Goal: Information Seeking & Learning: Learn about a topic

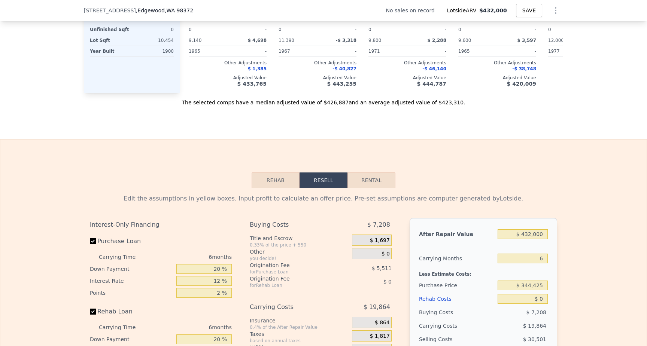
scroll to position [888, 0]
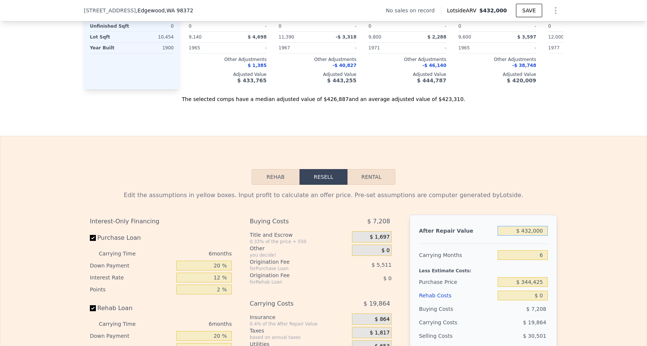
drag, startPoint x: 543, startPoint y: 231, endPoint x: 518, endPoint y: 230, distance: 25.5
click at [518, 230] on input "$ 432,000" at bounding box center [522, 231] width 50 height 10
type input "$ 4"
type input "-$ 371,179"
type input "$ 45"
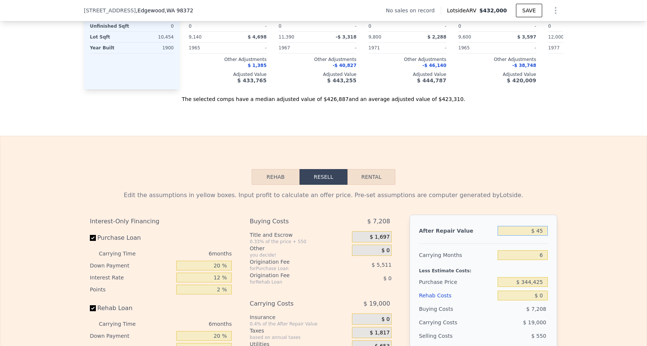
type input "-$ 371,141"
type input "$ 450"
type input "-$ 370,764"
type input "$ 4,500"
type input "-$ 367,005"
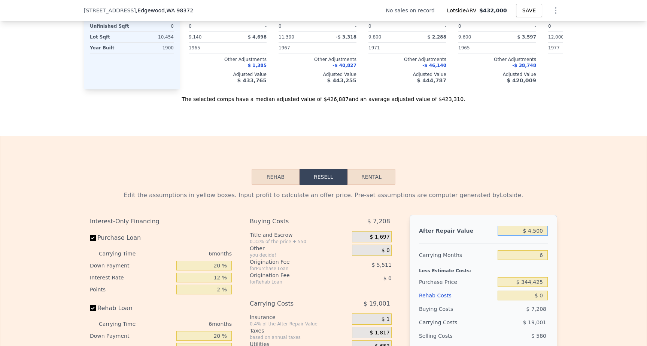
type input "$ 45,000"
type input "-$ 329,393"
type input "$ 450,000"
type input "$ 46,718"
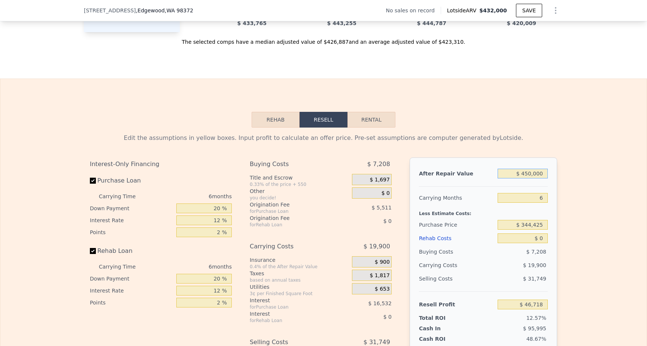
scroll to position [954, 0]
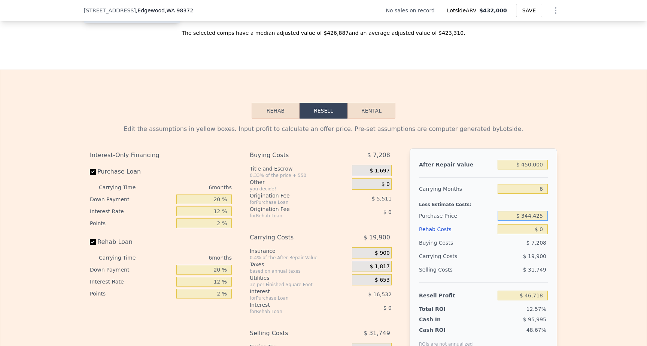
drag, startPoint x: 543, startPoint y: 216, endPoint x: 506, endPoint y: 216, distance: 37.4
click at [506, 216] on input "$ 344,425" at bounding box center [522, 216] width 50 height 10
type input "$ 250,000"
click at [547, 231] on input "$ 0" at bounding box center [522, 230] width 50 height 10
type input "$ 147,498"
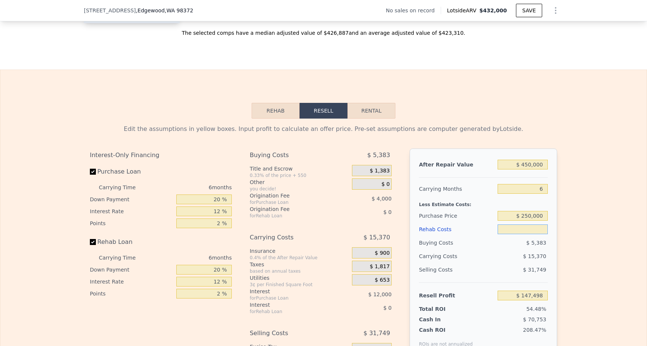
type input "$ 1"
type input "$ 147,497"
type input "$ 10"
type input "$ 147,488"
type input "$ 100"
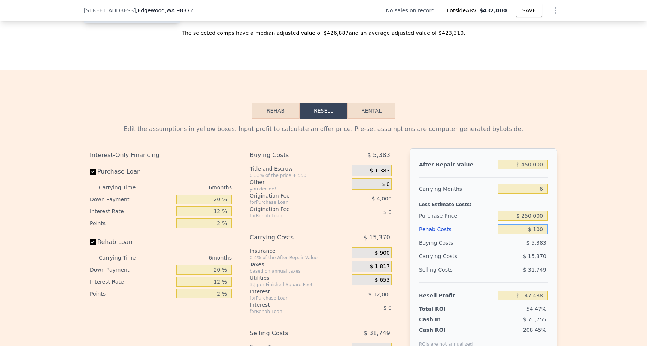
type input "$ 147,390"
type input "$ 1,000"
type input "$ 146,434"
type input "$ 10,000"
type input "$ 136,858"
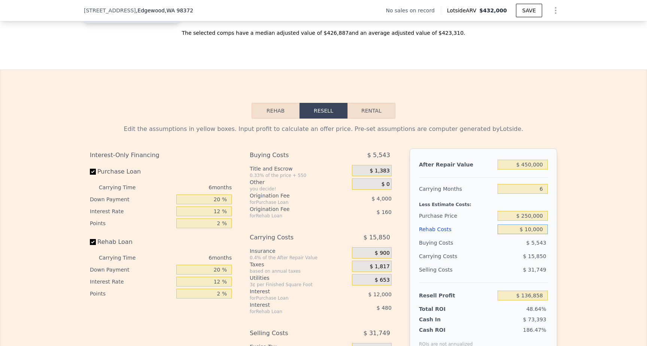
type input "$ 100,000"
type input "$ 41,098"
click at [603, 240] on div "Edit the assumptions in yellow boxes. Input profit to calculate an offer price.…" at bounding box center [323, 258] width 646 height 278
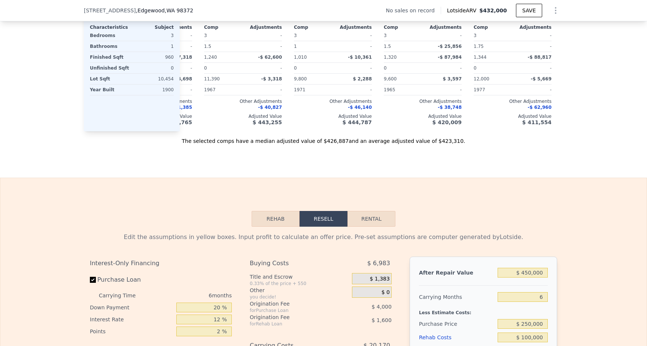
scroll to position [862, 0]
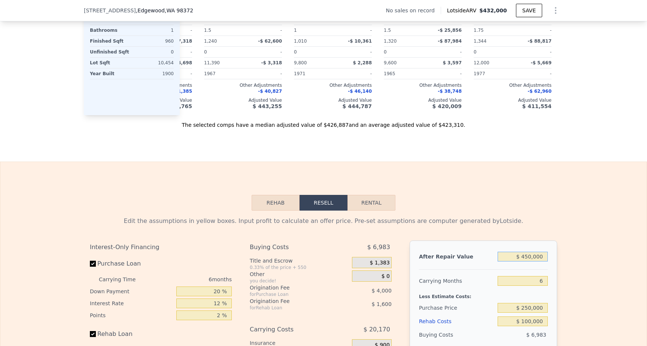
drag, startPoint x: 542, startPoint y: 257, endPoint x: 515, endPoint y: 256, distance: 27.7
click at [515, 256] on input "$ 450,000" at bounding box center [522, 257] width 50 height 10
type input "$ 5"
type input "-$ 376,798"
type input "$ 50"
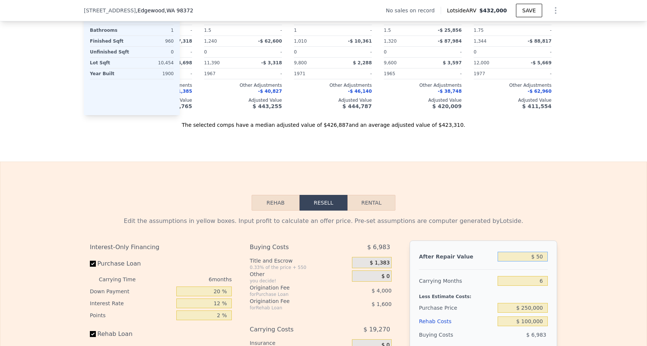
type input "-$ 376,756"
type input "$ 500"
type input "-$ 376,340"
type input "$ 5,000"
type input "-$ 372,160"
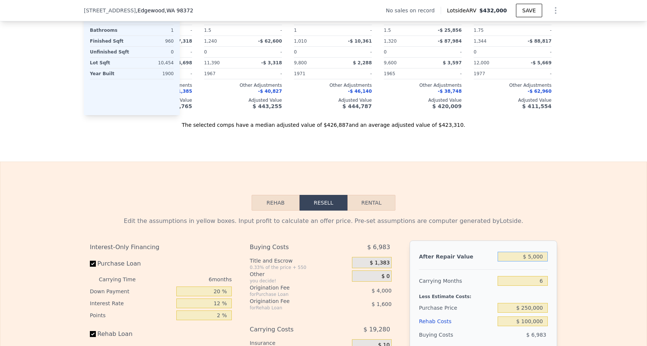
type input "$ 50,000"
type input "-$ 330,370"
type input "$ 500,000"
type input "$ 87,532"
click at [600, 269] on div "Edit the assumptions in yellow boxes. Input profit to calculate an offer price.…" at bounding box center [323, 350] width 646 height 278
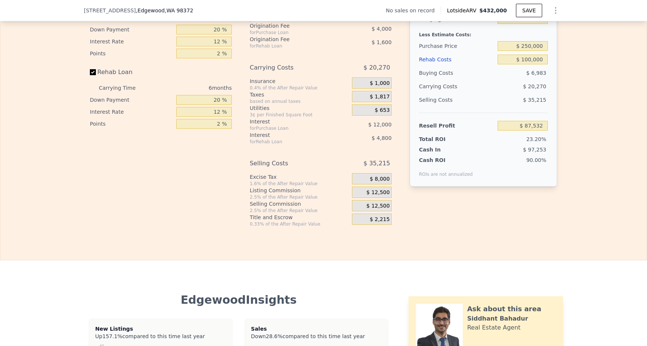
scroll to position [1117, 0]
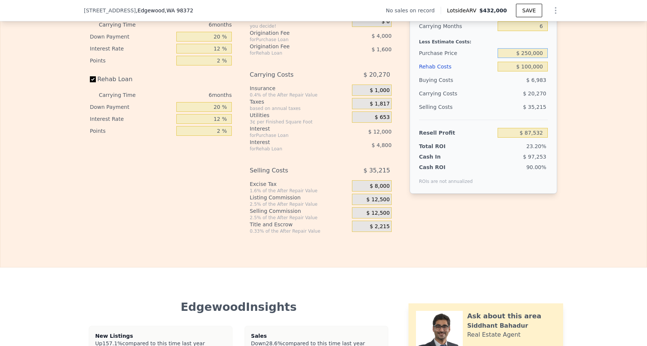
drag, startPoint x: 531, startPoint y: 54, endPoint x: 524, endPoint y: 80, distance: 27.0
click at [531, 54] on input "$ 250,000" at bounding box center [522, 53] width 50 height 10
type input "$ 300,000"
click at [607, 94] on div "Edit the assumptions in yellow boxes. Input profit to calculate an offer price.…" at bounding box center [323, 95] width 646 height 278
type input "$ 34,166"
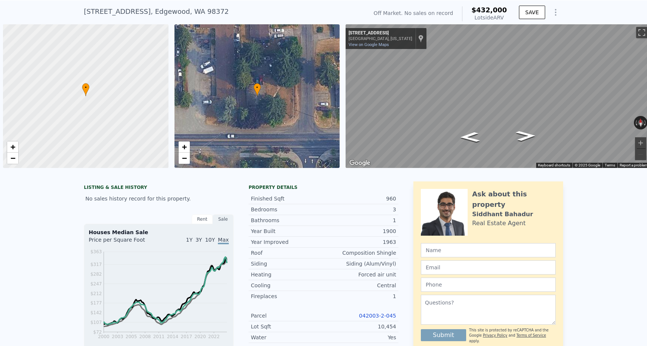
scroll to position [0, 0]
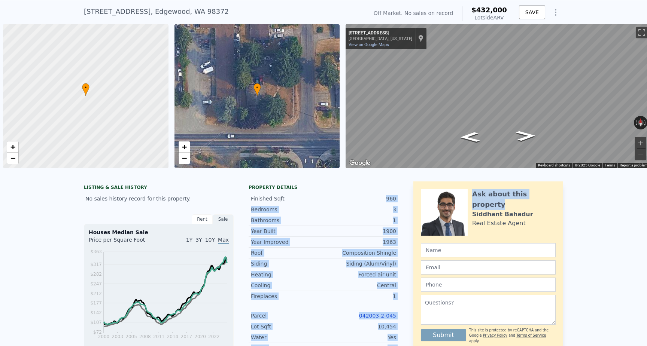
drag, startPoint x: 398, startPoint y: 194, endPoint x: 398, endPoint y: 199, distance: 5.2
click at [398, 199] on div "LISTING & SALE HISTORY No sales history record for this property. Rent Sale Ren…" at bounding box center [323, 330] width 479 height 299
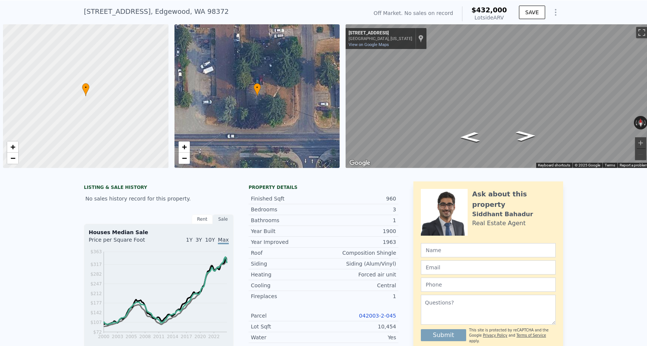
click at [399, 196] on div "LISTING & SALE HISTORY No sales history record for this property. Rent Sale Ren…" at bounding box center [323, 330] width 479 height 299
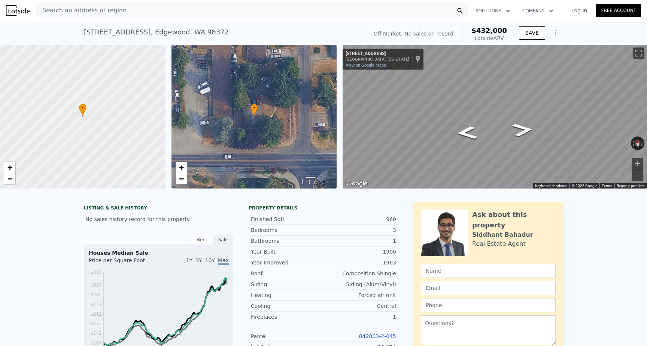
click at [403, 205] on div "LISTING & SALE HISTORY No sales history record for this property. Rent Sale Ren…" at bounding box center [323, 351] width 479 height 299
click at [518, 115] on icon "Go East, 8th St E" at bounding box center [515, 118] width 55 height 24
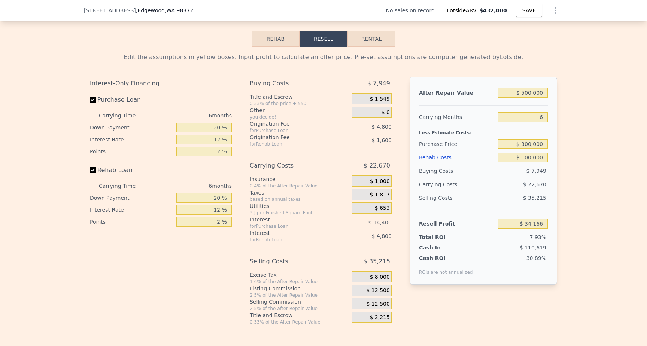
scroll to position [0, 3]
click at [531, 143] on input "$ 300,000" at bounding box center [522, 144] width 50 height 10
click at [575, 135] on div "Edit the assumptions in yellow boxes. Input profit to calculate an offer price.…" at bounding box center [323, 186] width 646 height 278
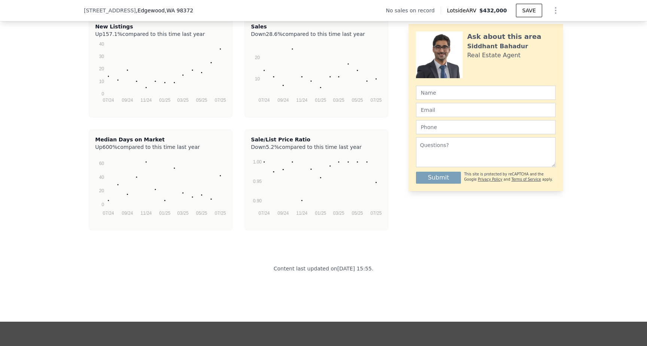
scroll to position [0, 0]
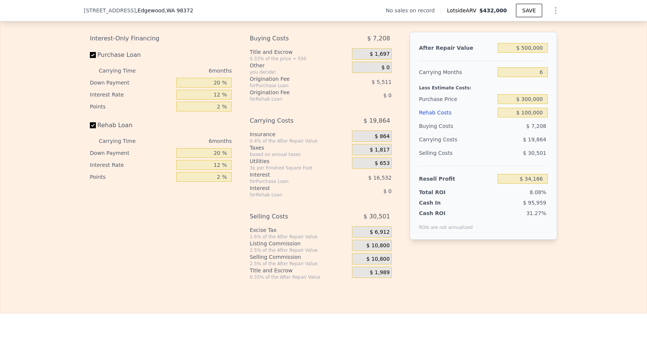
type input "$ 432,000"
type input "$ 0"
type input "$ 30,002"
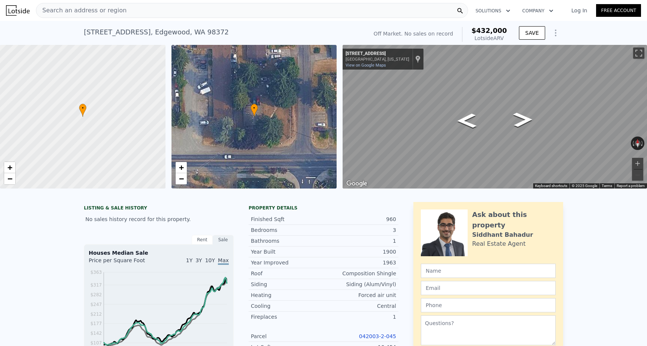
click at [282, 10] on div "Search an address or region" at bounding box center [252, 10] width 432 height 15
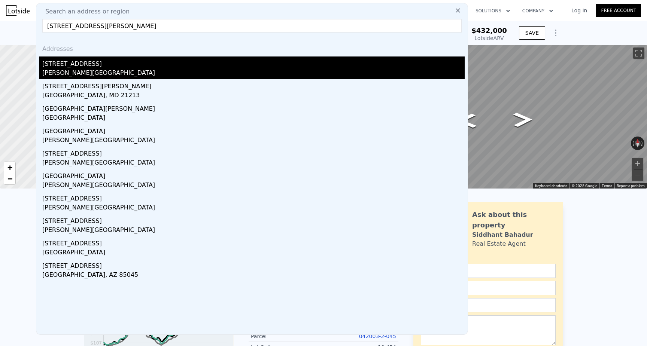
type input "[STREET_ADDRESS][PERSON_NAME]"
click at [112, 73] on div "[PERSON_NAME][GEOGRAPHIC_DATA]" at bounding box center [253, 73] width 422 height 10
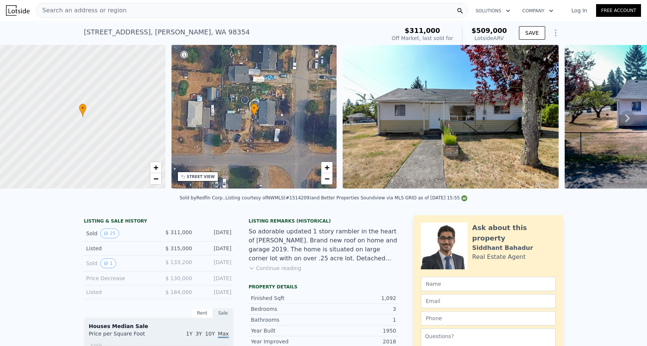
click at [179, 13] on div "Search an address or region" at bounding box center [252, 10] width 432 height 15
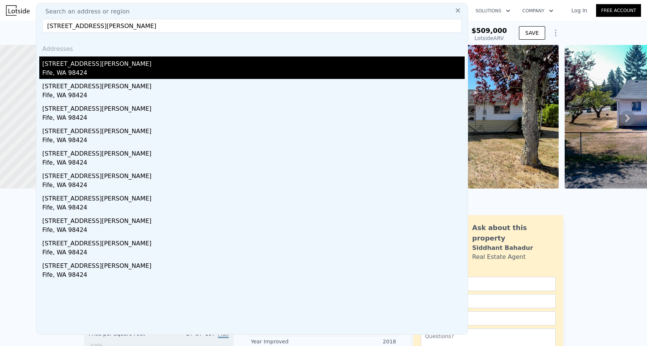
type input "[STREET_ADDRESS][PERSON_NAME]"
click at [108, 68] on div "Fife, WA 98424" at bounding box center [253, 73] width 422 height 10
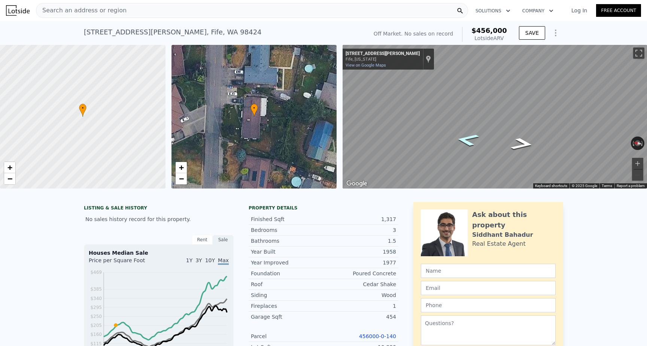
click at [471, 138] on icon "Go North, Holm Rd E" at bounding box center [467, 140] width 42 height 19
click at [128, 15] on div "Search an address or region" at bounding box center [252, 10] width 432 height 15
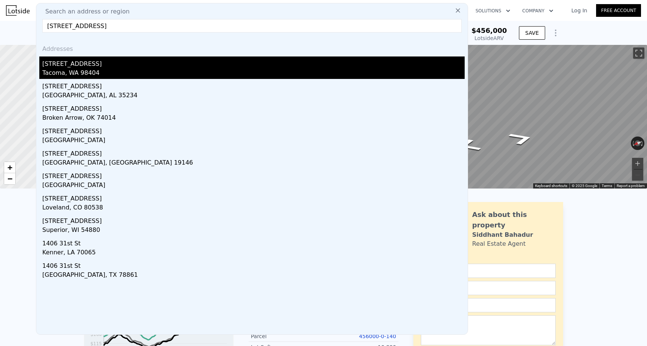
type input "[STREET_ADDRESS]"
click at [94, 62] on div "[STREET_ADDRESS]" at bounding box center [253, 63] width 422 height 12
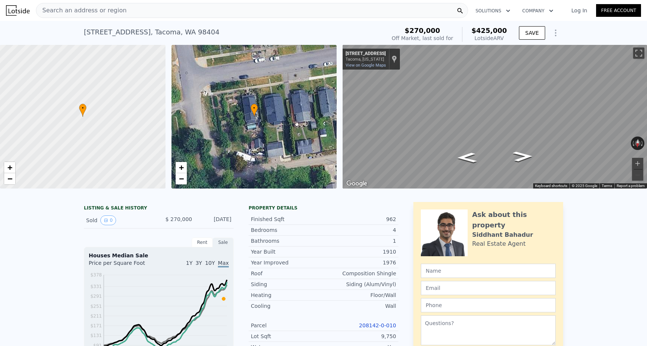
click at [204, 10] on div "Search an address or region" at bounding box center [252, 10] width 432 height 15
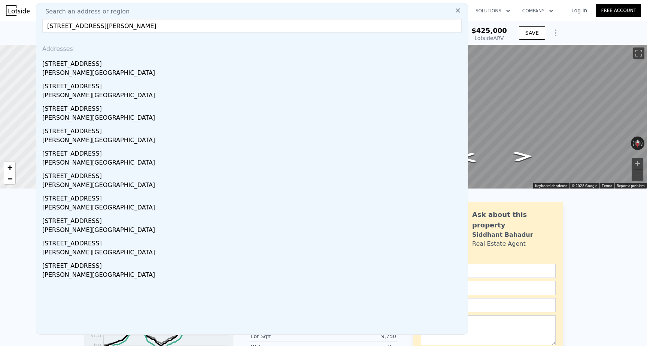
drag, startPoint x: 215, startPoint y: 26, endPoint x: 164, endPoint y: 25, distance: 51.6
click at [164, 25] on input "[STREET_ADDRESS][PERSON_NAME]" at bounding box center [251, 25] width 419 height 13
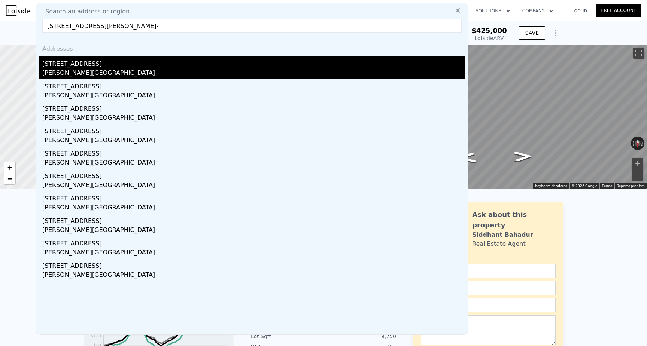
type input "[STREET_ADDRESS][PERSON_NAME]-"
click at [71, 70] on div "[PERSON_NAME][GEOGRAPHIC_DATA]" at bounding box center [253, 73] width 422 height 10
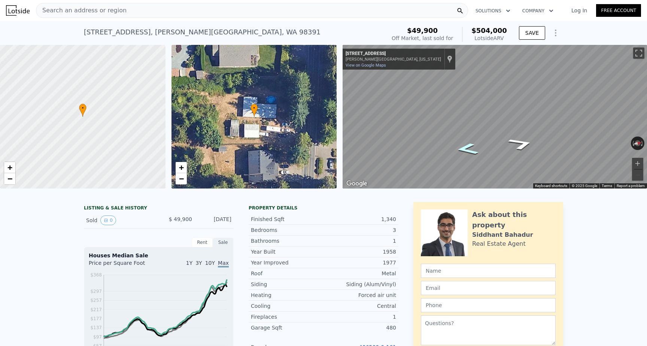
click at [468, 149] on icon "Go South, 181st Ave E" at bounding box center [466, 149] width 41 height 18
click at [520, 147] on icon "Go North, 181st Ave E" at bounding box center [518, 141] width 52 height 19
click at [232, 13] on div "Search an address or region" at bounding box center [252, 10] width 432 height 15
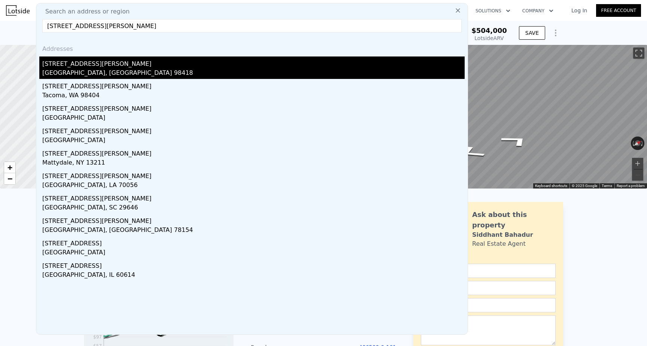
type input "[STREET_ADDRESS][PERSON_NAME]"
click at [94, 65] on div "[STREET_ADDRESS][PERSON_NAME]" at bounding box center [253, 63] width 422 height 12
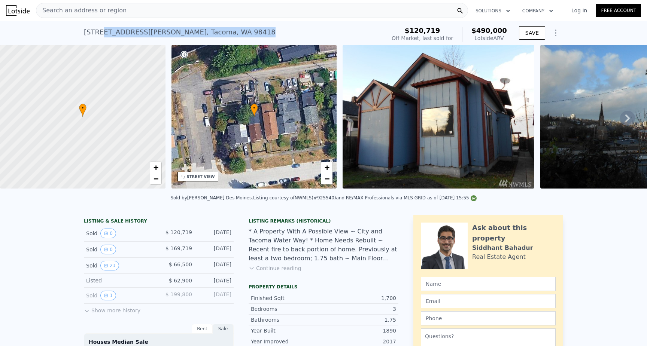
drag, startPoint x: 208, startPoint y: 31, endPoint x: 102, endPoint y: 35, distance: 105.6
click at [102, 35] on div "[STREET_ADDRESS][PERSON_NAME] Sold [DATE] for $120,719 (~ARV $490k )" at bounding box center [233, 34] width 299 height 21
click at [89, 34] on div "[STREET_ADDRESS][PERSON_NAME]" at bounding box center [180, 32] width 192 height 10
drag, startPoint x: 78, startPoint y: 30, endPoint x: 216, endPoint y: 32, distance: 138.1
click at [216, 32] on div "[STREET_ADDRESS][PERSON_NAME] Sold [DATE] for $120,719 (~ARV $490k ) $120,719 O…" at bounding box center [323, 33] width 647 height 24
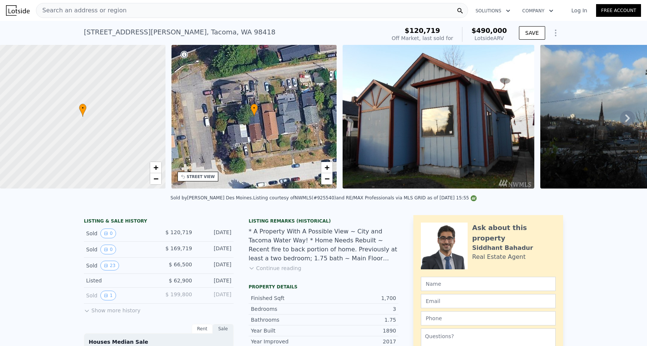
click at [216, 32] on div "[STREET_ADDRESS][PERSON_NAME] Sold [DATE] for $120,719 (~ARV $490k )" at bounding box center [233, 34] width 299 height 21
drag, startPoint x: 209, startPoint y: 32, endPoint x: 73, endPoint y: 31, distance: 136.6
click at [72, 31] on div "[STREET_ADDRESS][PERSON_NAME] Sold [DATE] for $120,719 (~ARV $490k ) $120,719 O…" at bounding box center [323, 33] width 647 height 24
click at [73, 31] on div "[STREET_ADDRESS][PERSON_NAME] Sold [DATE] for $120,719 (~ARV $490k ) $120,719 O…" at bounding box center [323, 33] width 647 height 24
click at [104, 31] on div "[STREET_ADDRESS][PERSON_NAME]" at bounding box center [180, 32] width 192 height 10
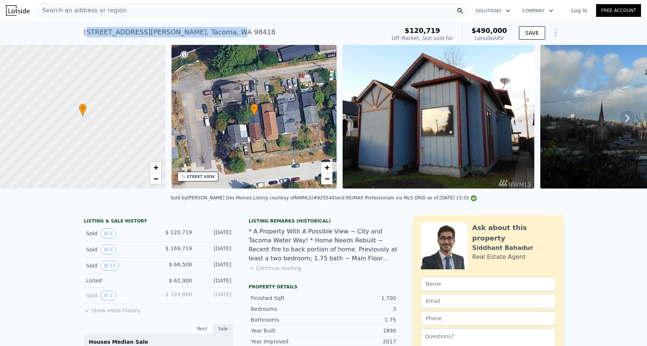
drag, startPoint x: 87, startPoint y: 30, endPoint x: 172, endPoint y: 30, distance: 85.3
click at [172, 31] on div "[STREET_ADDRESS][PERSON_NAME]" at bounding box center [180, 32] width 192 height 10
click at [204, 31] on div "[STREET_ADDRESS][PERSON_NAME] Sold [DATE] for $120,719 (~ARV $490k )" at bounding box center [233, 34] width 299 height 21
drag, startPoint x: 204, startPoint y: 31, endPoint x: 86, endPoint y: 30, distance: 117.1
click at [86, 30] on div "[STREET_ADDRESS][PERSON_NAME] Sold [DATE] for $120,719 (~ARV $490k )" at bounding box center [233, 34] width 299 height 21
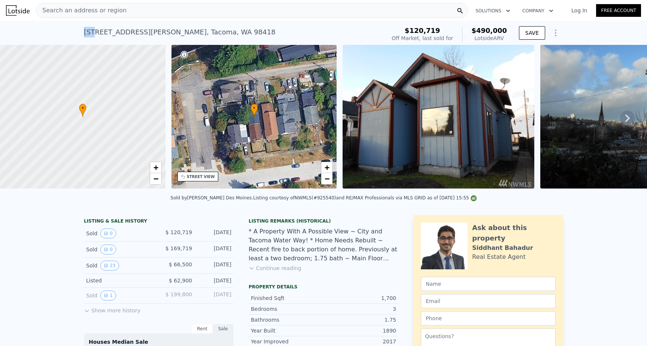
click at [69, 31] on div "[STREET_ADDRESS][PERSON_NAME] Sold [DATE] for $120,719 (~ARV $490k ) $120,719 O…" at bounding box center [323, 33] width 647 height 24
drag, startPoint x: 69, startPoint y: 31, endPoint x: 198, endPoint y: 33, distance: 128.7
click at [198, 33] on div "[STREET_ADDRESS][PERSON_NAME] Sold [DATE] for $120,719 (~ARV $490k ) $120,719 O…" at bounding box center [323, 33] width 647 height 24
click at [213, 32] on div "[STREET_ADDRESS][PERSON_NAME] Sold [DATE] for $120,719 (~ARV $490k )" at bounding box center [233, 34] width 299 height 21
drag, startPoint x: 208, startPoint y: 32, endPoint x: 70, endPoint y: 34, distance: 137.7
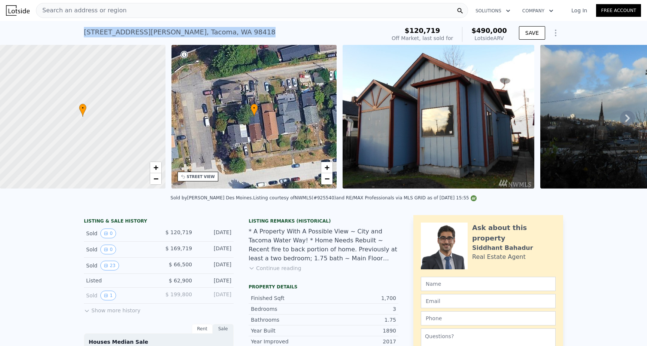
click at [70, 34] on div "[STREET_ADDRESS][PERSON_NAME] Sold [DATE] for $120,719 (~ARV $490k ) $120,719 O…" at bounding box center [323, 33] width 647 height 24
drag, startPoint x: 216, startPoint y: 37, endPoint x: 80, endPoint y: 30, distance: 136.0
click at [80, 30] on div "[STREET_ADDRESS][PERSON_NAME] Sold [DATE] for $120,719 (~ARV $490k ) $120,719 O…" at bounding box center [323, 33] width 647 height 24
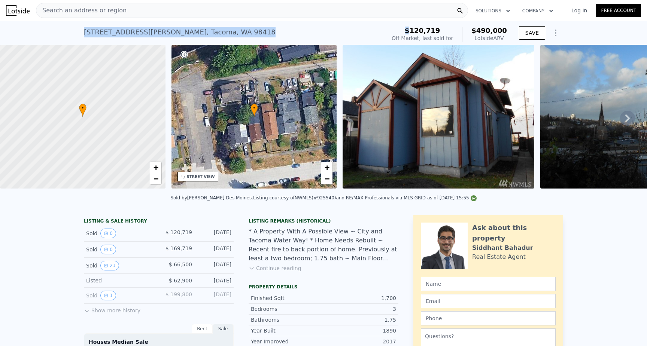
drag, startPoint x: 80, startPoint y: 30, endPoint x: 203, endPoint y: 32, distance: 123.5
click at [203, 32] on div "[STREET_ADDRESS][PERSON_NAME] Sold [DATE] for $120,719 (~ARV $490k ) $120,719 O…" at bounding box center [323, 33] width 647 height 24
click at [203, 32] on div "[STREET_ADDRESS][PERSON_NAME] Sold [DATE] for $120,719 (~ARV $490k )" at bounding box center [233, 34] width 299 height 21
click at [338, 10] on div "Search an address or region" at bounding box center [252, 10] width 432 height 15
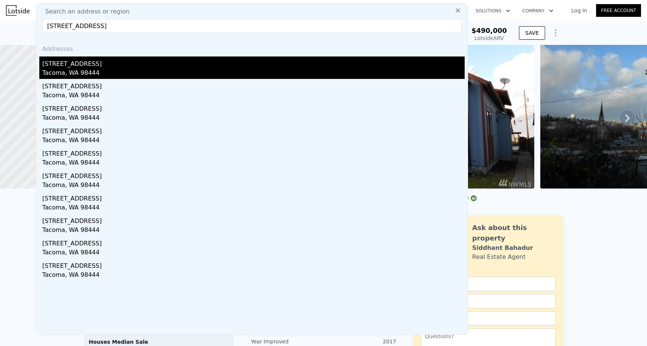
type input "[STREET_ADDRESS]"
click at [122, 69] on div "Tacoma, WA 98444" at bounding box center [253, 73] width 422 height 10
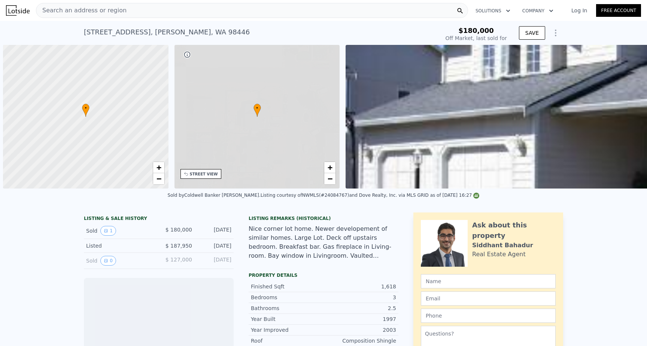
scroll to position [0, 3]
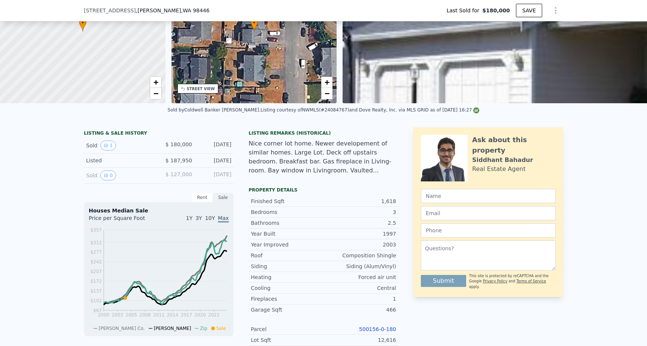
type input "$ 545,000"
type input "$ 313,071"
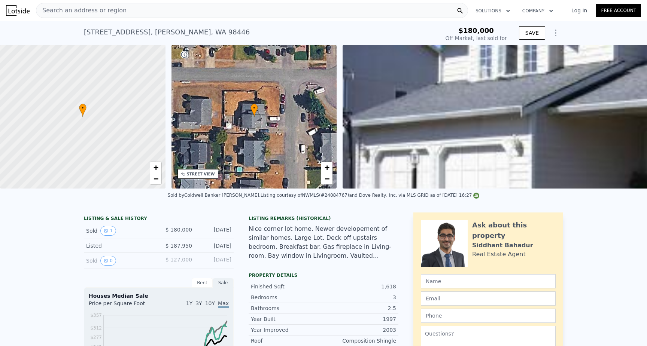
scroll to position [0, 0]
click at [142, 7] on div "Search an address or region" at bounding box center [252, 10] width 432 height 15
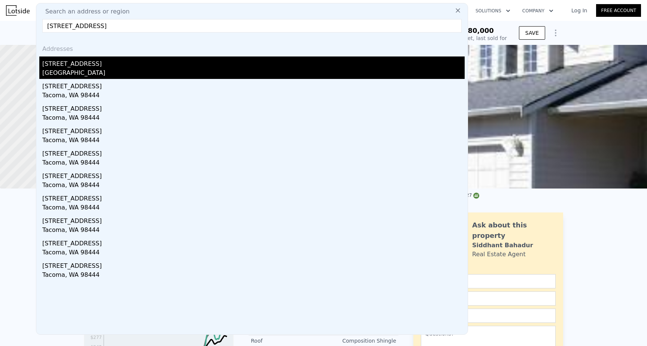
type input "13702 11th Ave S #20 Tacoma, WA 98444"
click at [101, 66] on div "13702 11th Ave S # 20" at bounding box center [253, 63] width 422 height 12
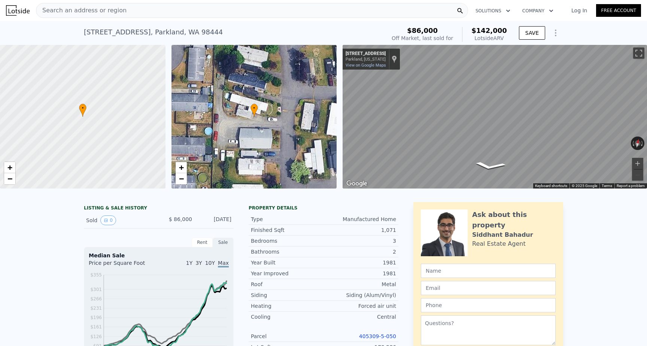
click at [184, 11] on div "Search an address or region" at bounding box center [252, 10] width 432 height 15
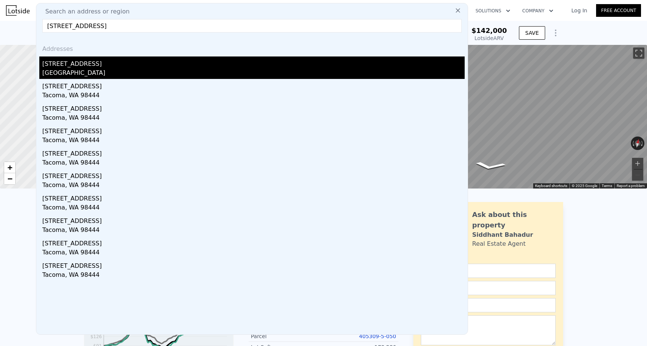
type input "13702 11th Ave S #20 Tacoma, WA 98444"
click at [89, 70] on div "Parkland, WA 98444" at bounding box center [253, 73] width 422 height 10
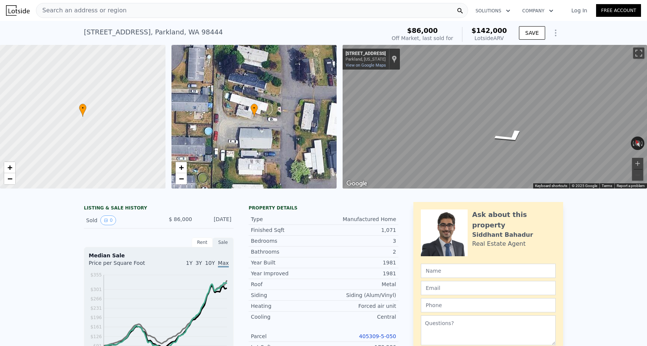
click at [254, 12] on div "Search an address or region" at bounding box center [252, 10] width 432 height 15
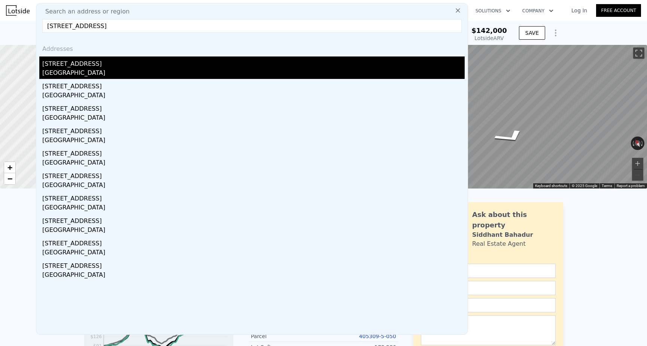
type input "7523 43rd Ave SSeattle, WA 98118"
click at [138, 64] on div "7523 43rd Ave NE" at bounding box center [253, 63] width 422 height 12
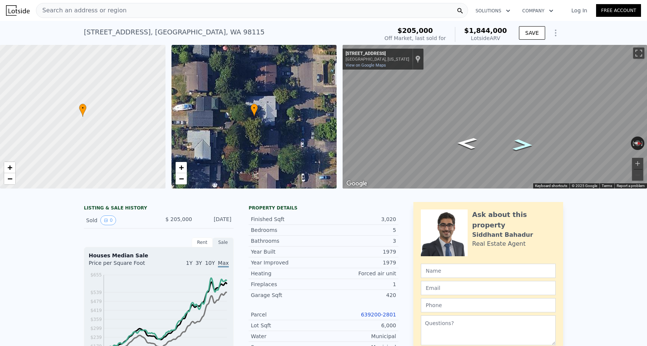
click at [528, 142] on icon "Go North, 43rd Ave NE" at bounding box center [522, 145] width 37 height 17
drag, startPoint x: 469, startPoint y: 31, endPoint x: 509, endPoint y: 31, distance: 40.0
click at [509, 31] on div "$205,000 Off Market, last sold for $1,844,000 Lotside ARV" at bounding box center [445, 34] width 128 height 21
drag, startPoint x: 509, startPoint y: 31, endPoint x: 474, endPoint y: 30, distance: 35.6
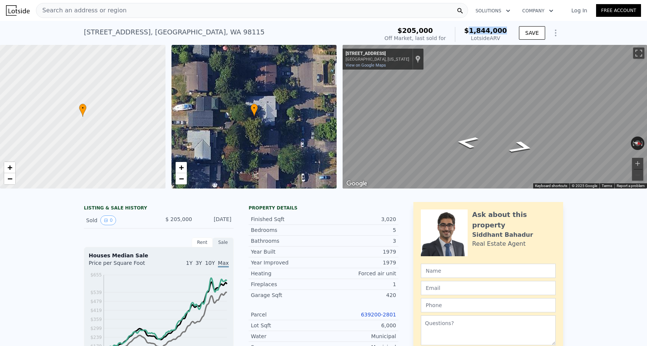
click at [473, 30] on div "$205,000 Off Market, last sold for $1,844,000 Lotside ARV" at bounding box center [445, 34] width 128 height 21
click at [446, 0] on nav "Search an address or region Solutions Company Open main menu Log In Free Account" at bounding box center [323, 10] width 647 height 21
